Goal: Navigation & Orientation: Find specific page/section

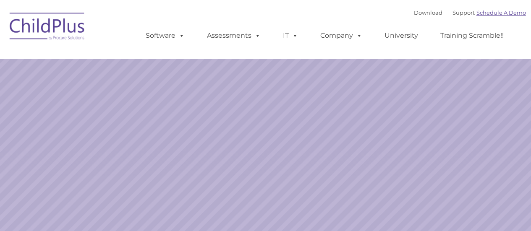
select select "MEDIUM"
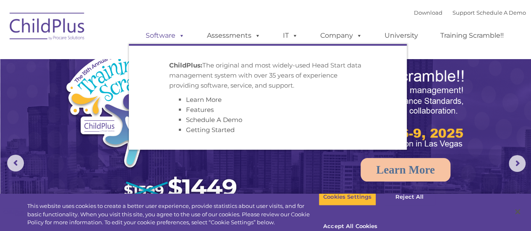
click at [170, 36] on link "Software" at bounding box center [165, 35] width 56 height 17
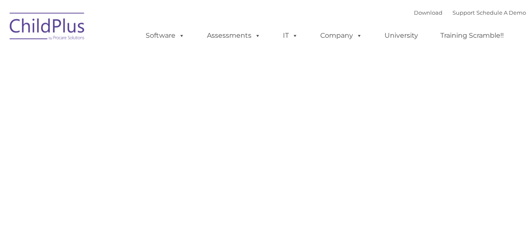
type input ""
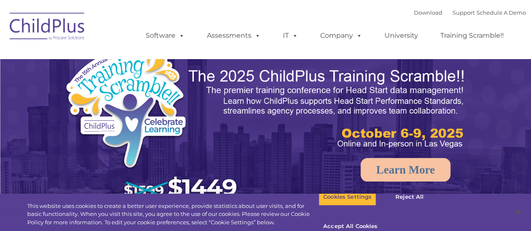
select select "MEDIUM"
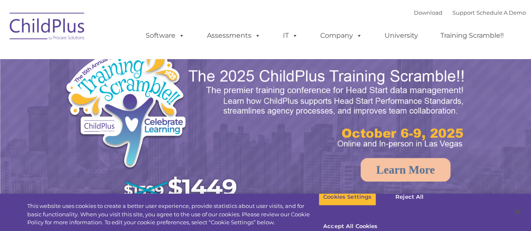
select select "MEDIUM"
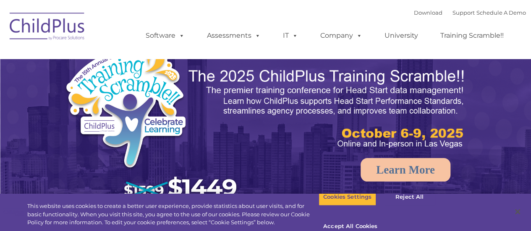
select select "MEDIUM"
drag, startPoint x: 530, startPoint y: 17, endPoint x: 531, endPoint y: 40, distance: 22.7
click at [531, 40] on nav "Download Support | Schedule A Demo  MENU MENU Software ChildPlus: The original…" at bounding box center [265, 29] width 531 height 59
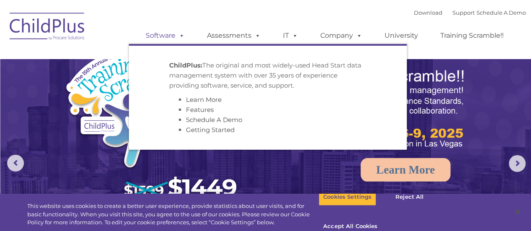
click at [161, 37] on link "Software" at bounding box center [165, 35] width 56 height 17
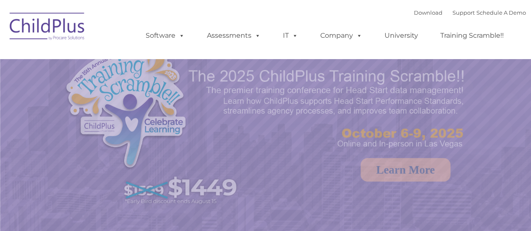
select select "MEDIUM"
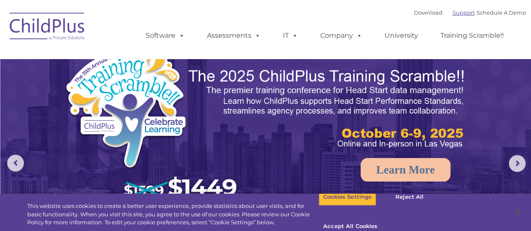
click at [458, 13] on link "Support" at bounding box center [464, 12] width 22 height 7
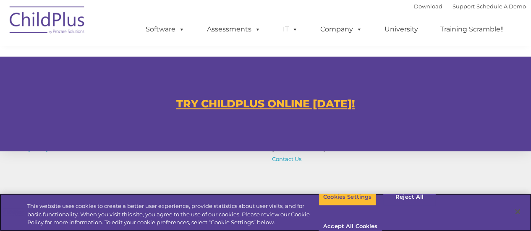
scroll to position [496, 0]
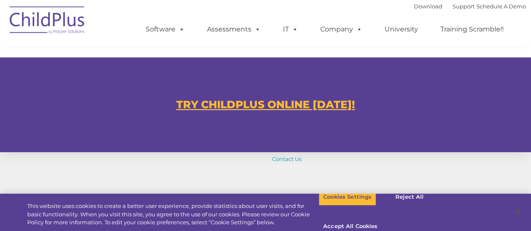
click at [271, 101] on u "TRY CHILDPLUS ONLINE [DATE]!" at bounding box center [265, 104] width 179 height 13
